Goal: Transaction & Acquisition: Subscribe to service/newsletter

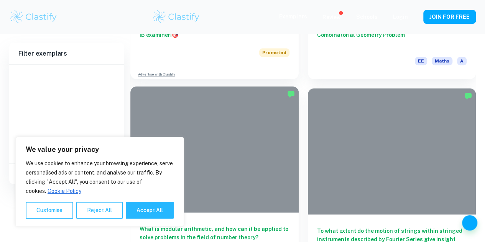
scroll to position [419, 0]
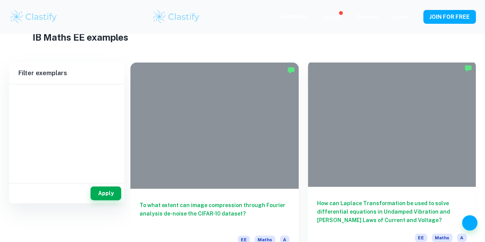
scroll to position [35, 0]
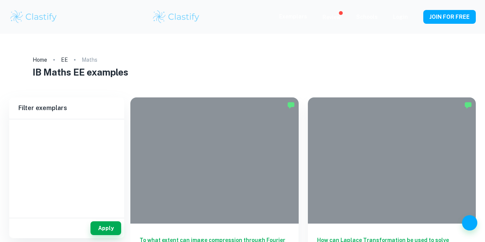
scroll to position [35, 0]
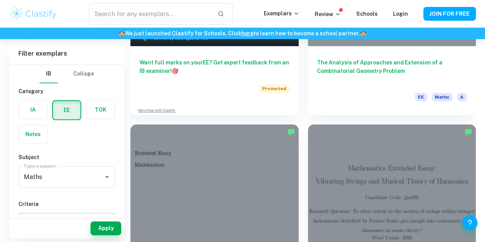
scroll to position [383, 0]
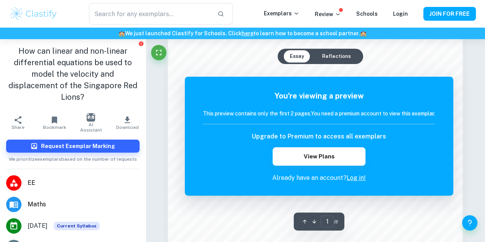
scroll to position [533, 0]
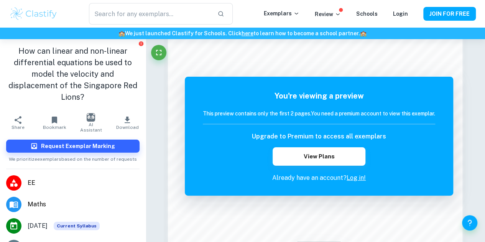
click at [28, 49] on h1 "How can linear and non-linear differential equations be used to model the veloc…" at bounding box center [72, 74] width 133 height 58
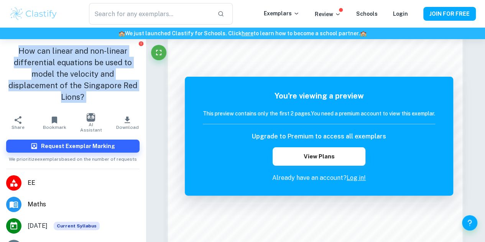
drag, startPoint x: 28, startPoint y: 49, endPoint x: 88, endPoint y: 91, distance: 72.9
click at [88, 91] on h1 "How can linear and non-linear differential equations be used to model the veloc…" at bounding box center [72, 74] width 133 height 58
copy h1 "How can linear and non-linear differential equations be used to model the veloc…"
click at [99, 87] on h1 "How can linear and non-linear differential equations be used to model the veloc…" at bounding box center [72, 74] width 133 height 58
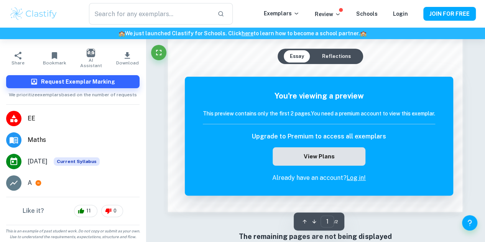
scroll to position [673, 0]
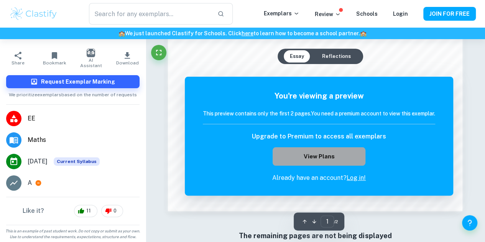
click at [315, 154] on button "View Plans" at bounding box center [319, 156] width 93 height 18
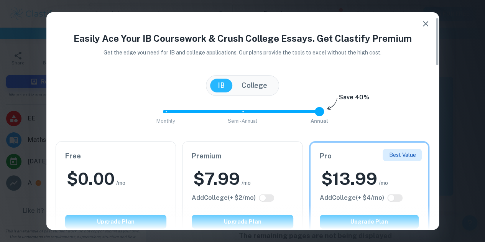
scroll to position [23, 0]
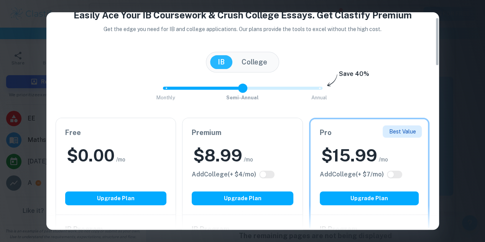
type input "2"
drag, startPoint x: 316, startPoint y: 92, endPoint x: 322, endPoint y: 93, distance: 6.3
click at [322, 93] on span at bounding box center [319, 88] width 9 height 9
